Goal: Task Accomplishment & Management: Complete application form

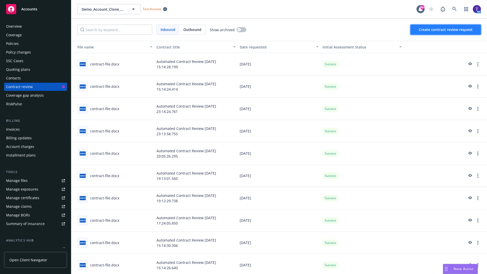
click at [446, 30] on span "Create contract review request" at bounding box center [446, 29] width 54 height 5
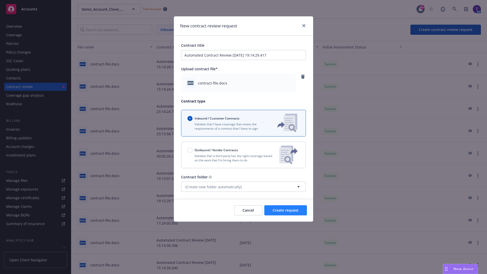
type input "Automated Contract Review [DATE] 19:14:29.417"
click at [286, 210] on span "Create request" at bounding box center [286, 210] width 26 height 5
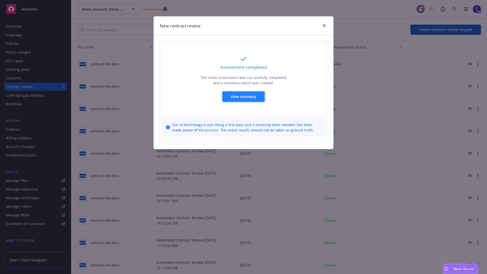
click at [243, 96] on span "View summary" at bounding box center [243, 96] width 25 height 5
